Goal: Transaction & Acquisition: Purchase product/service

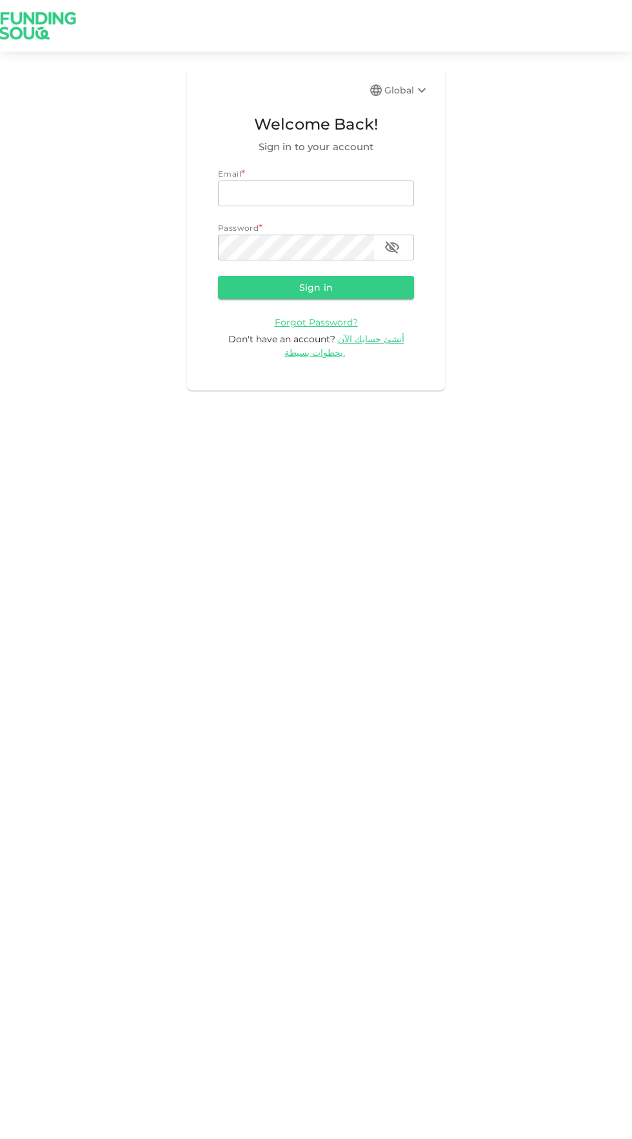
type input "[EMAIL_ADDRESS][DOMAIN_NAME]"
click at [218, 276] on button "Sign in" at bounding box center [316, 287] width 196 height 23
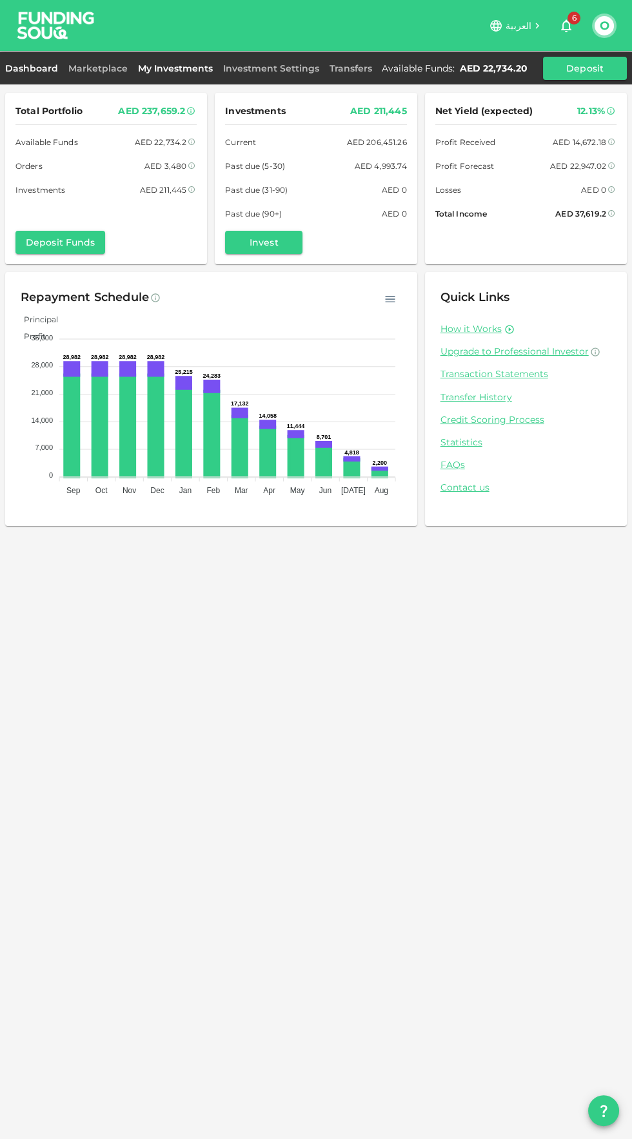
click at [152, 68] on link "My Investments" at bounding box center [175, 69] width 85 height 12
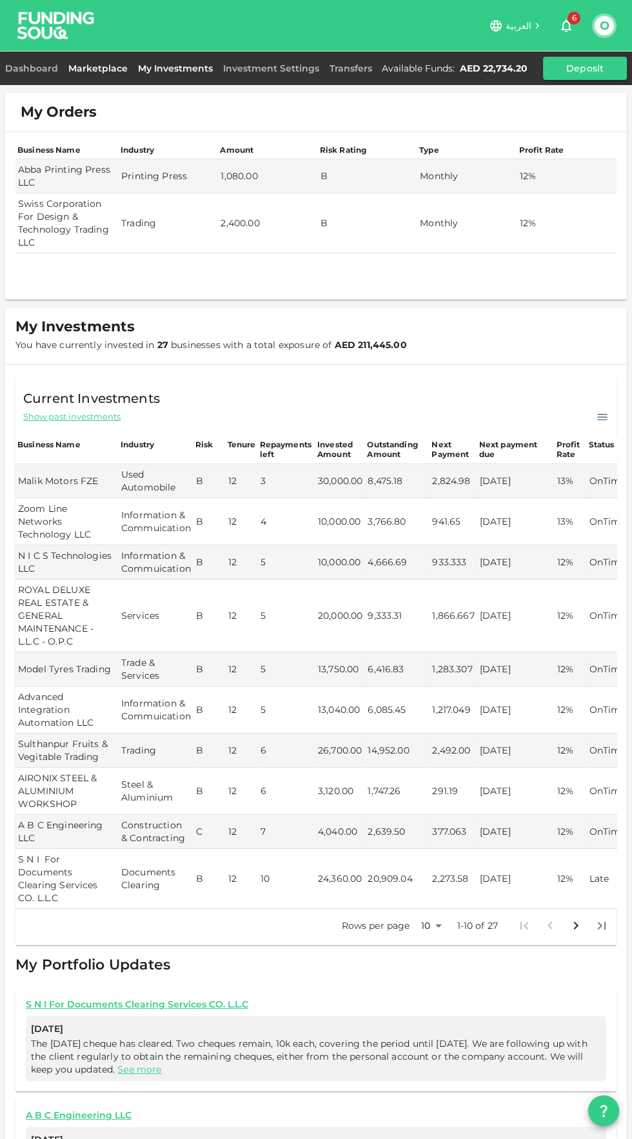
click at [86, 72] on link "Marketplace" at bounding box center [98, 69] width 70 height 12
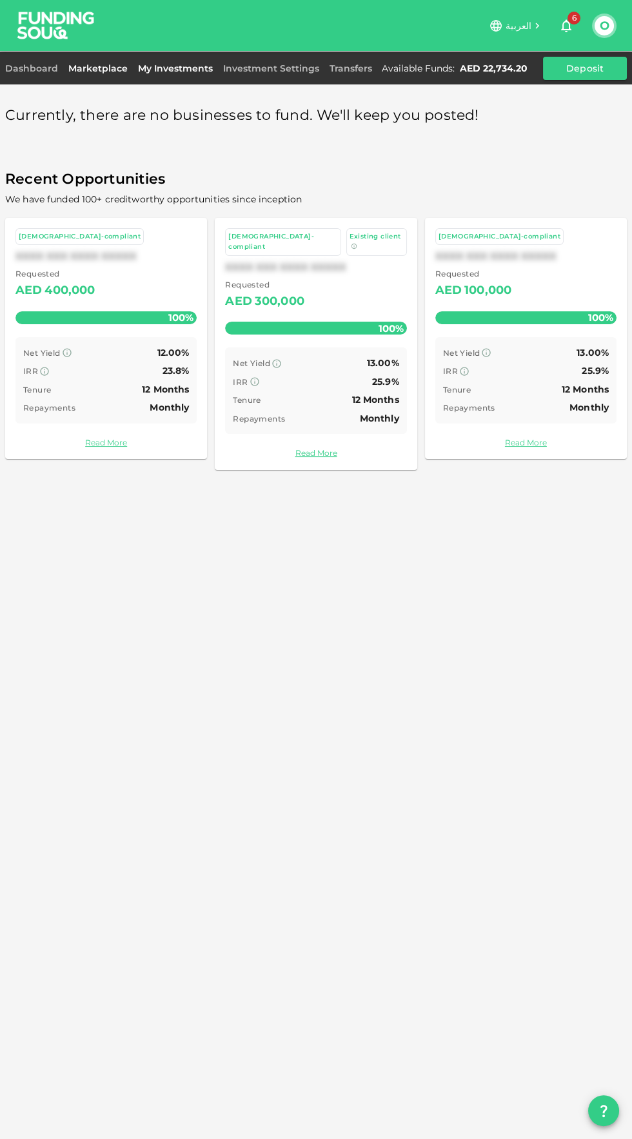
click at [188, 68] on link "My Investments" at bounding box center [175, 69] width 85 height 12
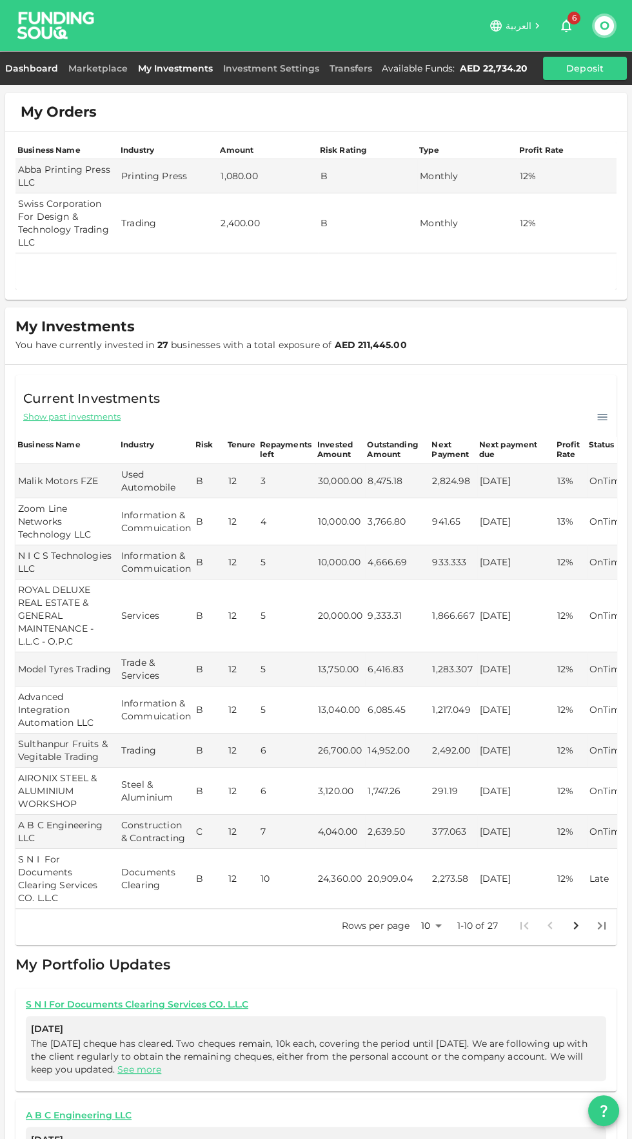
click at [23, 72] on link "Dashboard" at bounding box center [34, 69] width 58 height 12
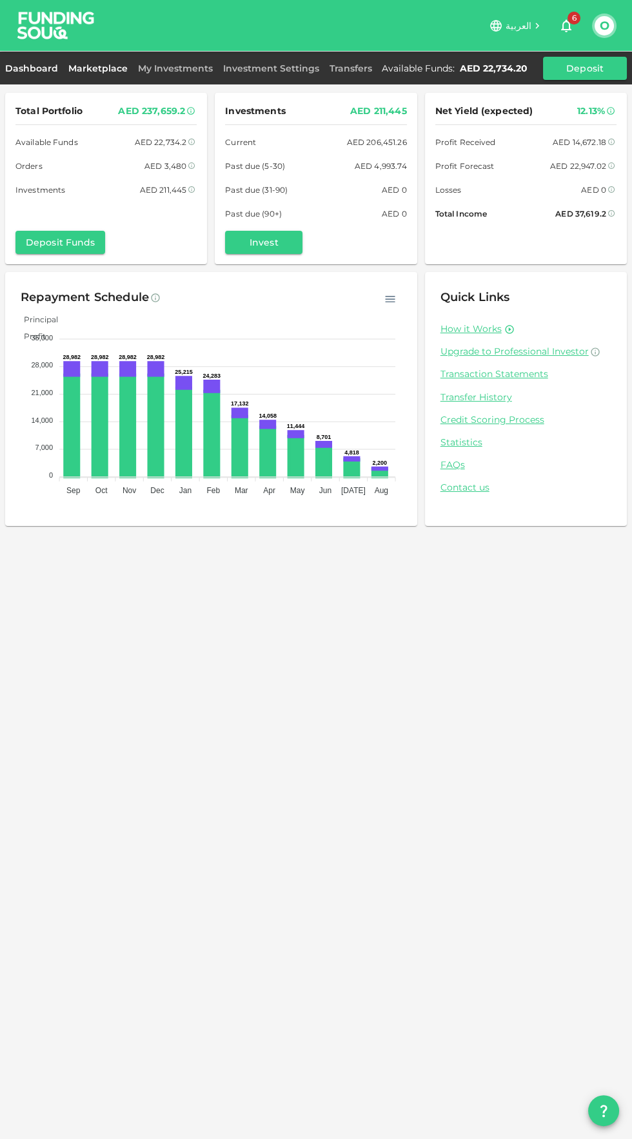
click at [95, 67] on link "Marketplace" at bounding box center [98, 69] width 70 height 12
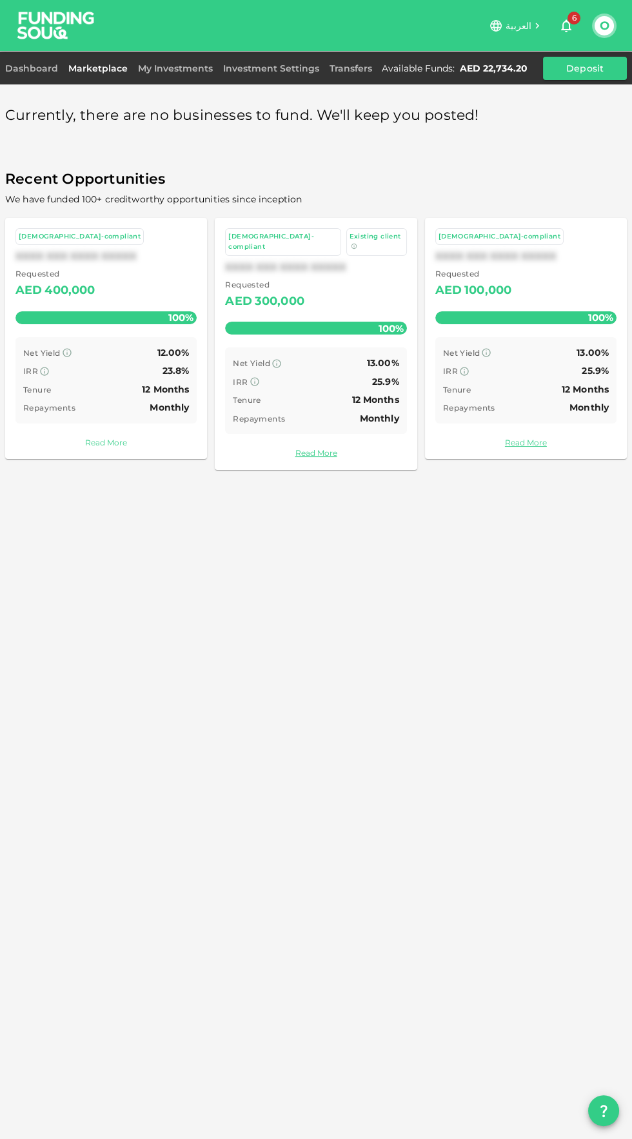
click at [104, 447] on link "Read More" at bounding box center [105, 443] width 181 height 12
